Goal: Transaction & Acquisition: Register for event/course

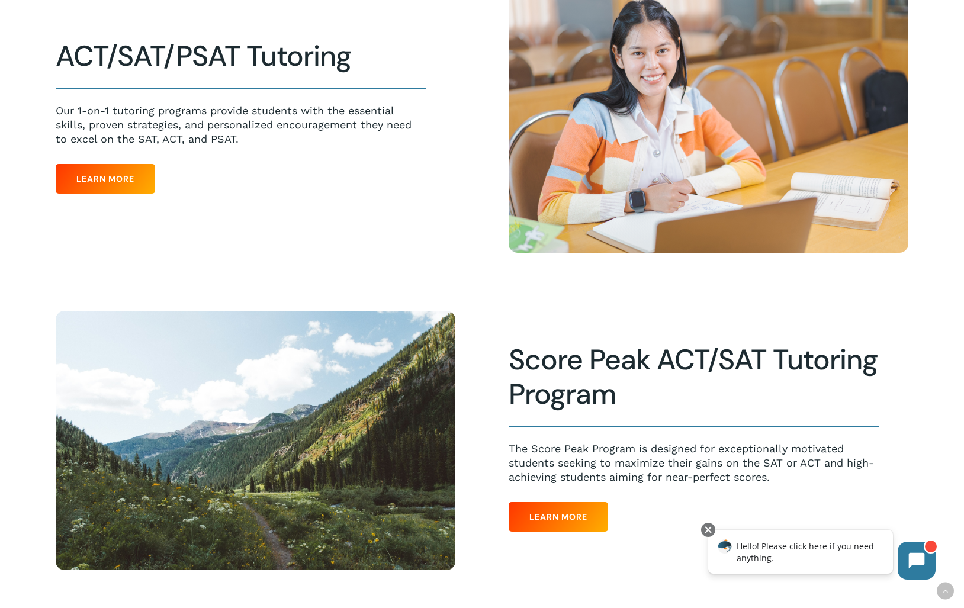
scroll to position [466, 0]
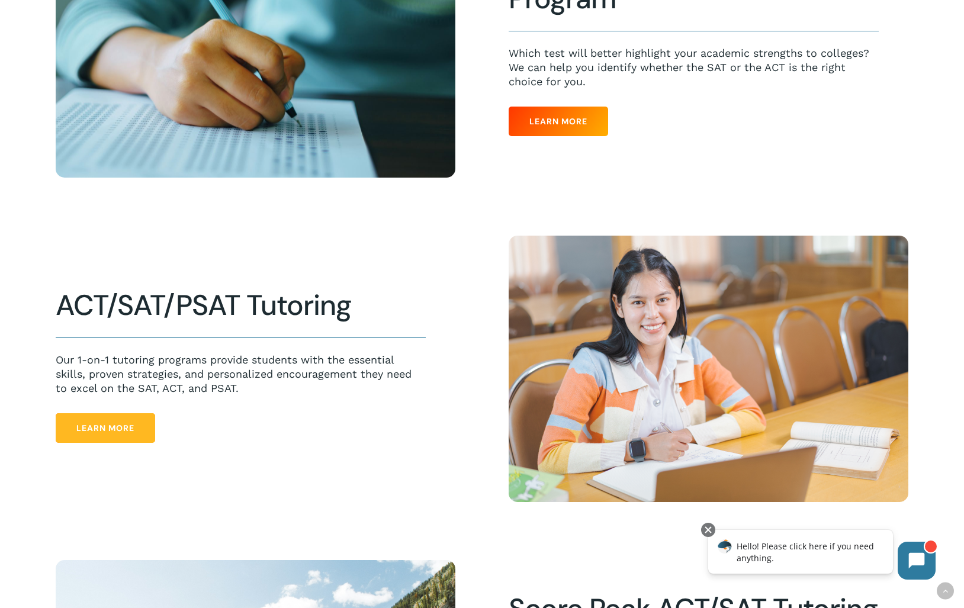
click at [106, 429] on span "Learn More" at bounding box center [105, 428] width 58 height 12
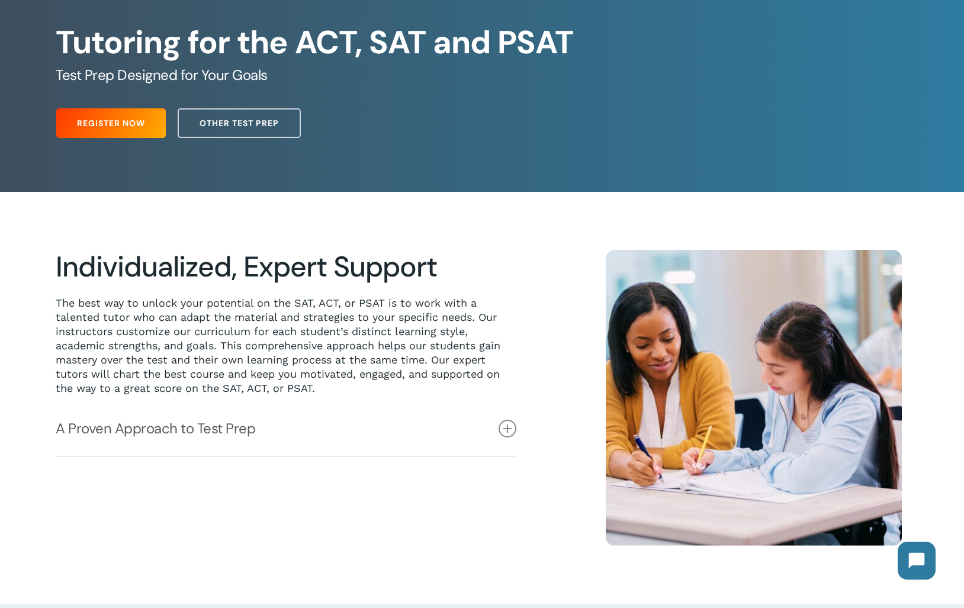
scroll to position [115, 0]
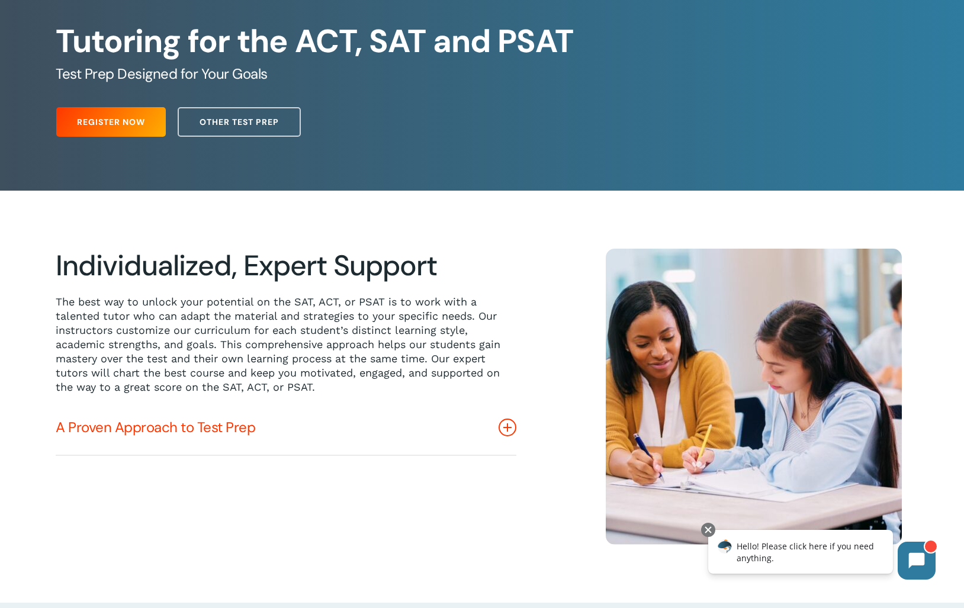
click at [506, 429] on icon at bounding box center [508, 428] width 18 height 18
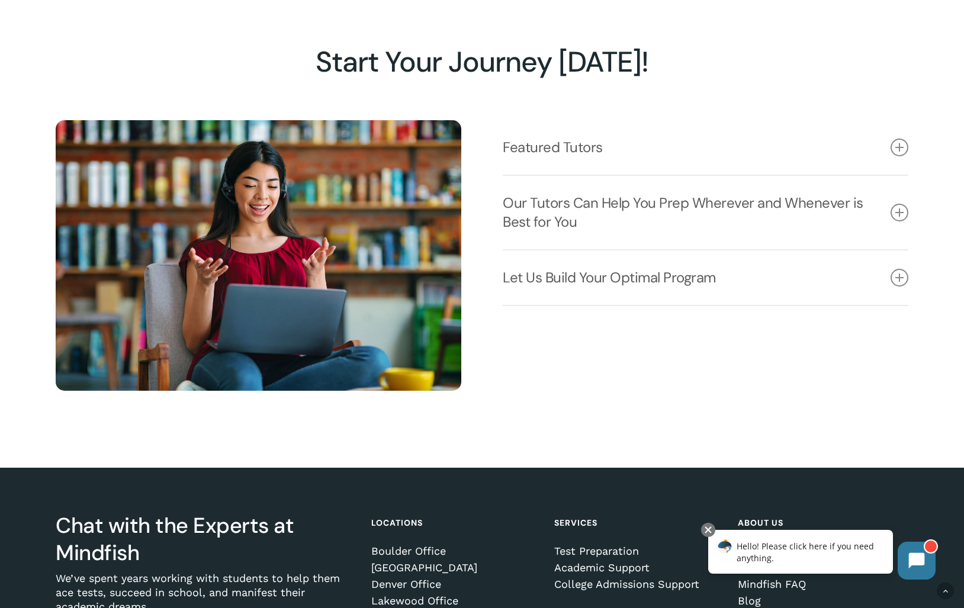
scroll to position [1702, 0]
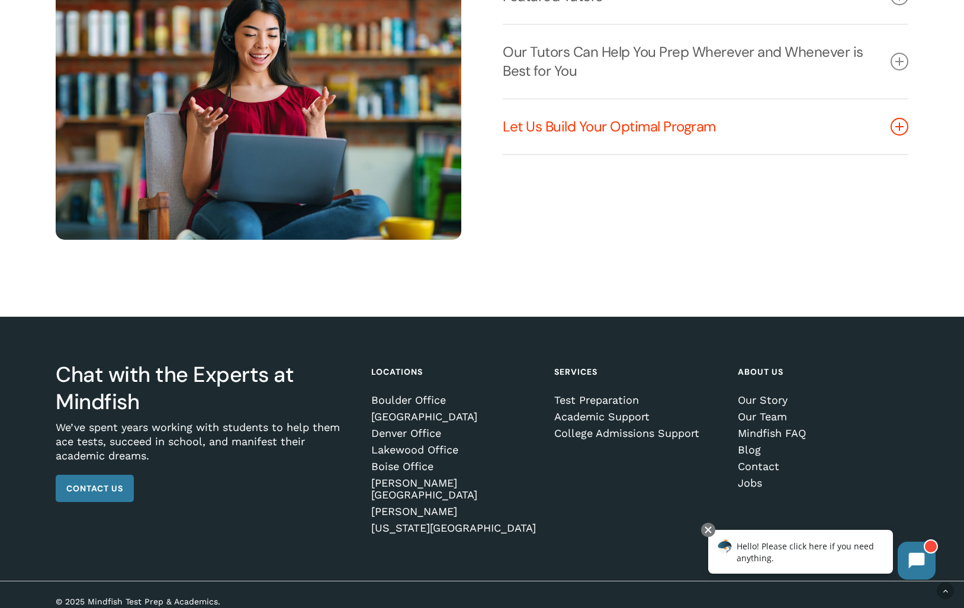
click at [683, 124] on link "Let Us Build Your Optimal Program" at bounding box center [706, 127] width 406 height 54
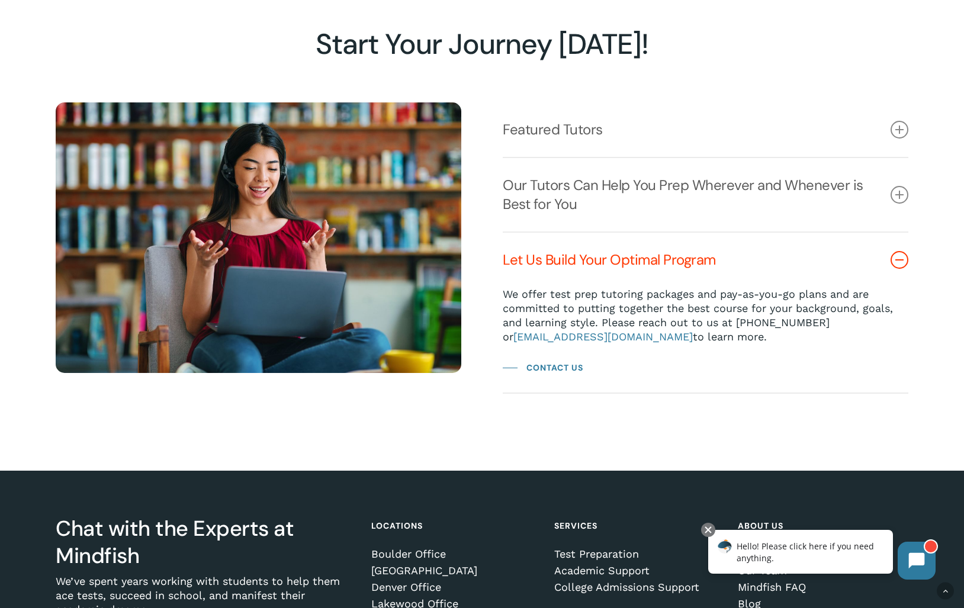
scroll to position [1574, 0]
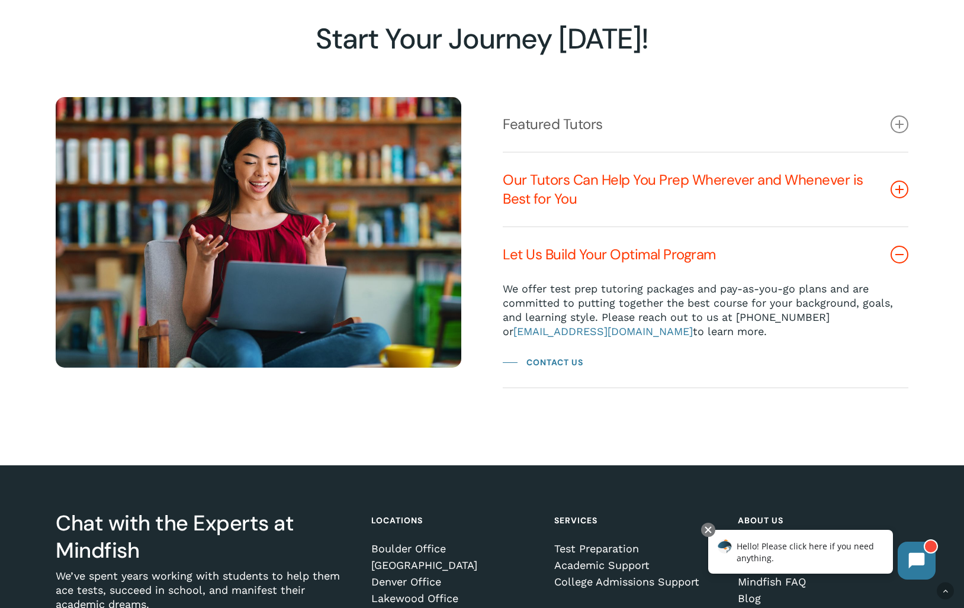
click at [903, 194] on icon at bounding box center [900, 190] width 18 height 18
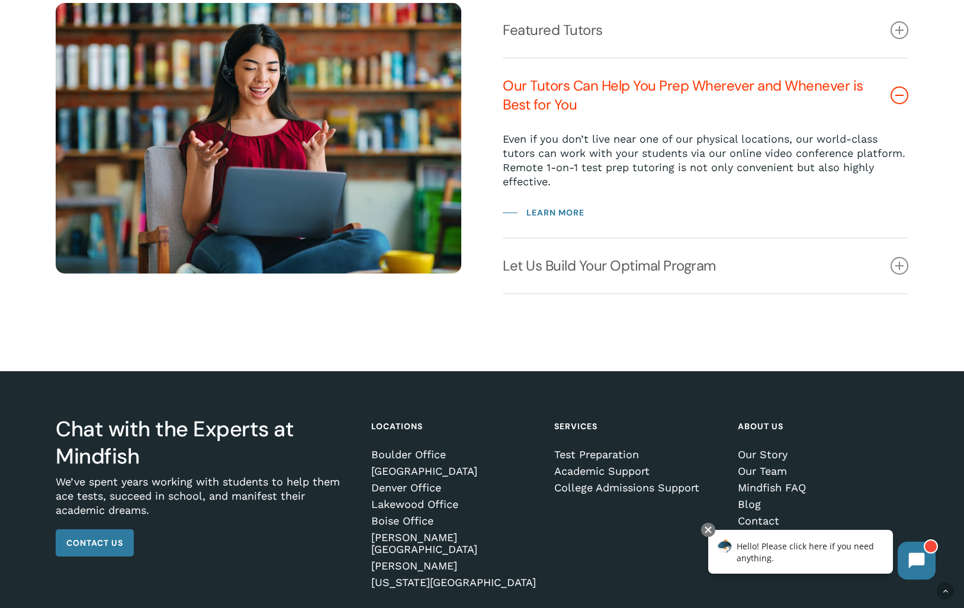
scroll to position [1667, 0]
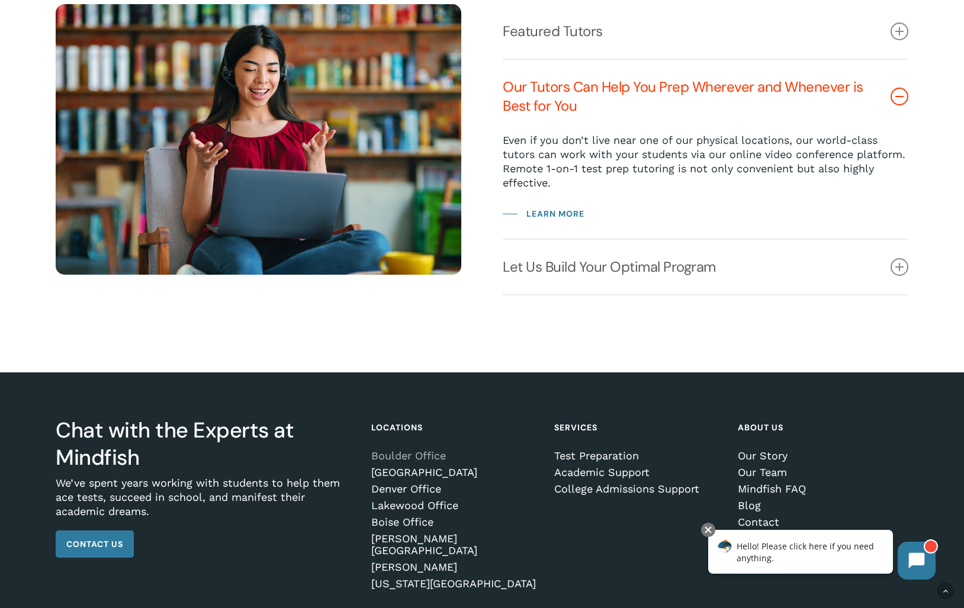
click at [426, 454] on link "Boulder Office" at bounding box center [454, 456] width 166 height 12
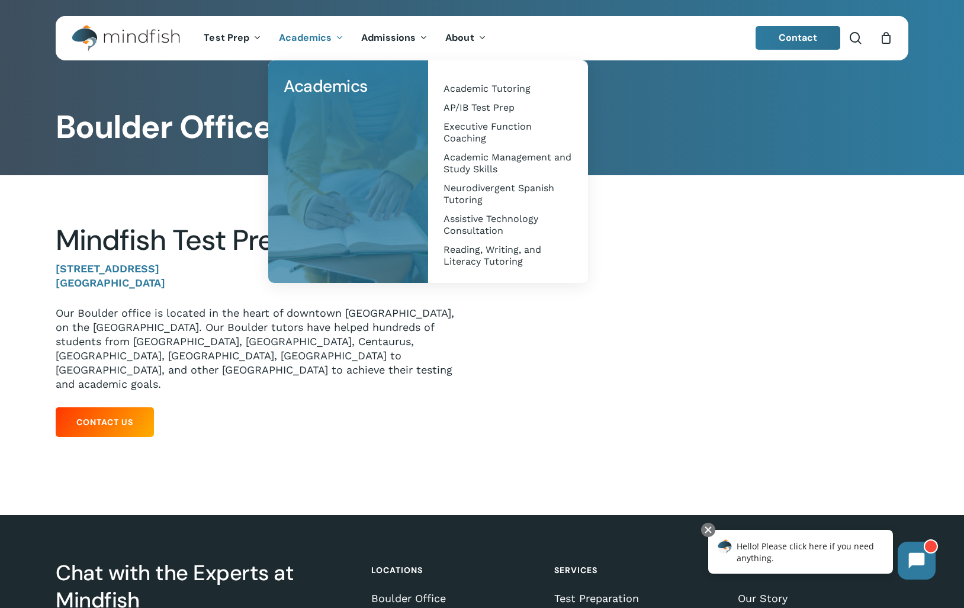
drag, startPoint x: 448, startPoint y: 437, endPoint x: 385, endPoint y: 413, distance: 67.7
click at [448, 437] on div at bounding box center [482, 333] width 853 height 316
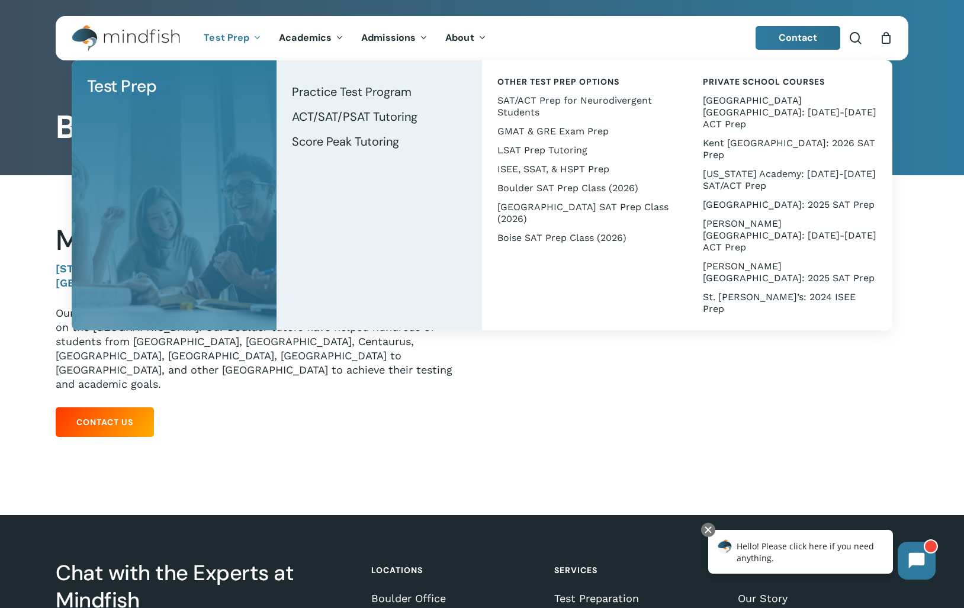
scroll to position [3, 0]
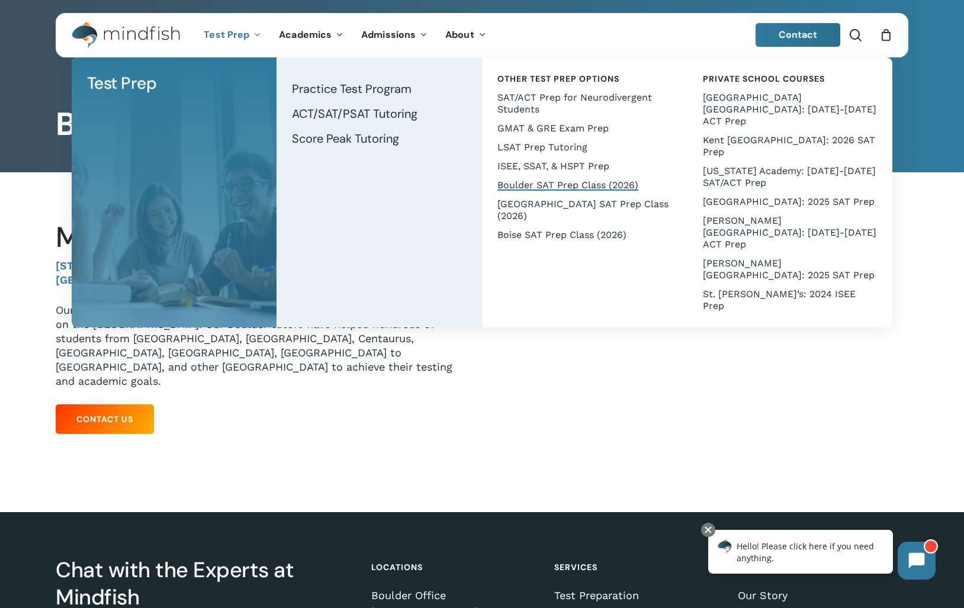
click at [555, 184] on span "Boulder SAT Prep Class (2026)" at bounding box center [568, 184] width 141 height 11
